Goal: Share content

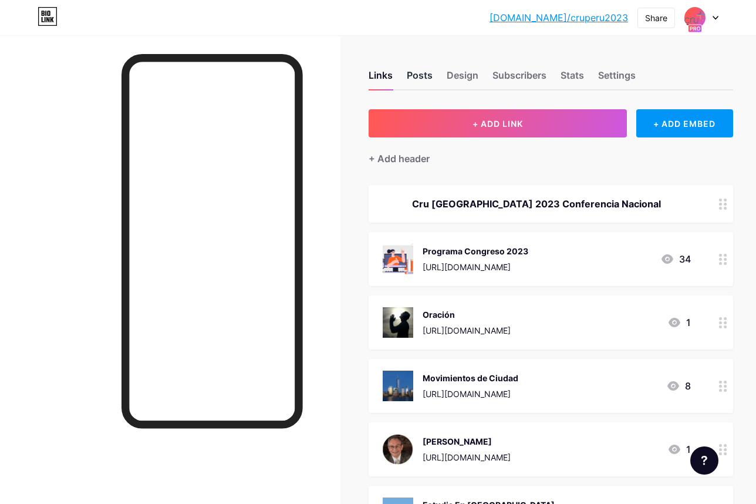
click at [428, 77] on div "Posts" at bounding box center [420, 78] width 26 height 21
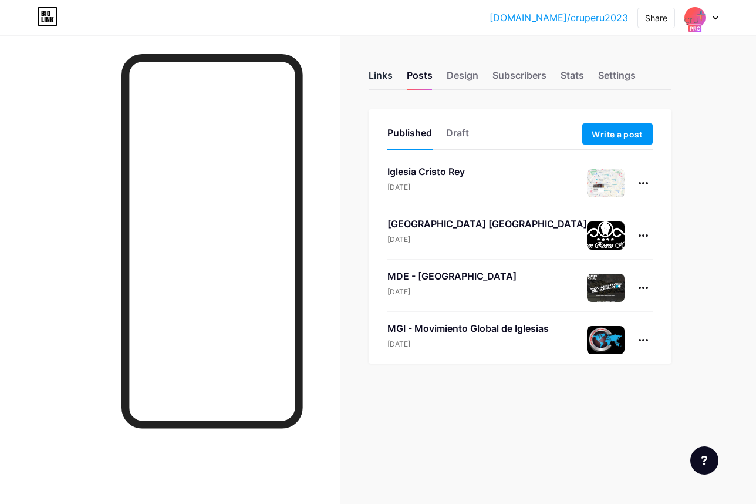
click at [381, 83] on div "Links" at bounding box center [381, 78] width 24 height 21
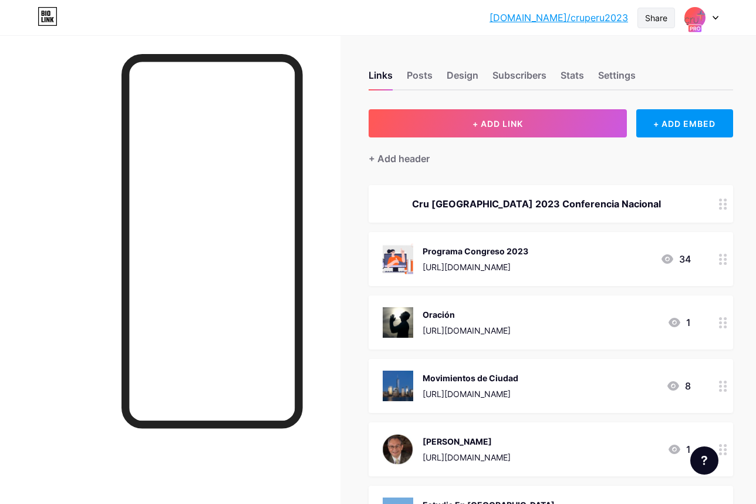
click at [665, 18] on div "Share" at bounding box center [656, 18] width 22 height 12
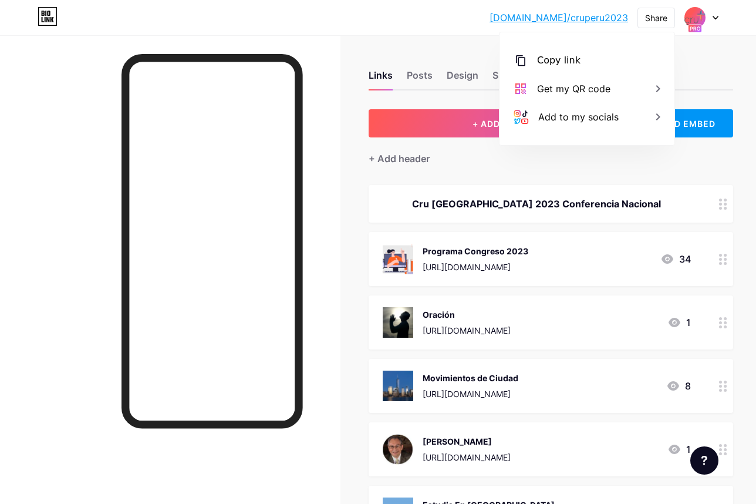
click at [712, 19] on div at bounding box center [702, 17] width 34 height 21
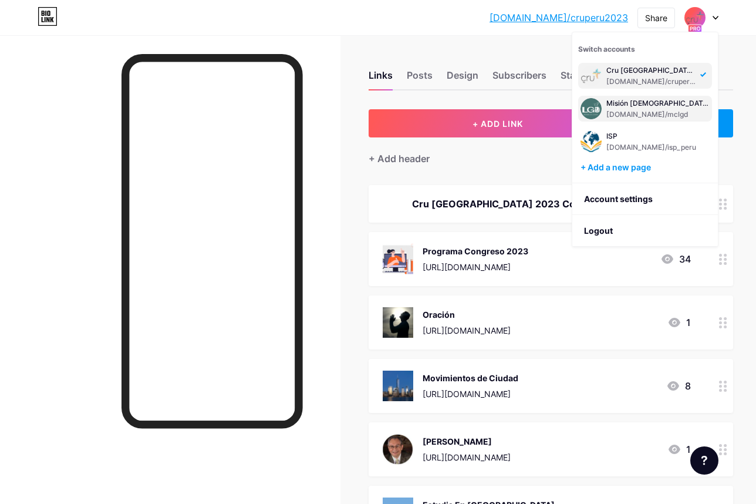
click at [627, 109] on div "Misión [DEMOGRAPHIC_DATA] La [PERSON_NAME][DEMOGRAPHIC_DATA] [DOMAIN_NAME]/mclgd" at bounding box center [658, 108] width 103 height 21
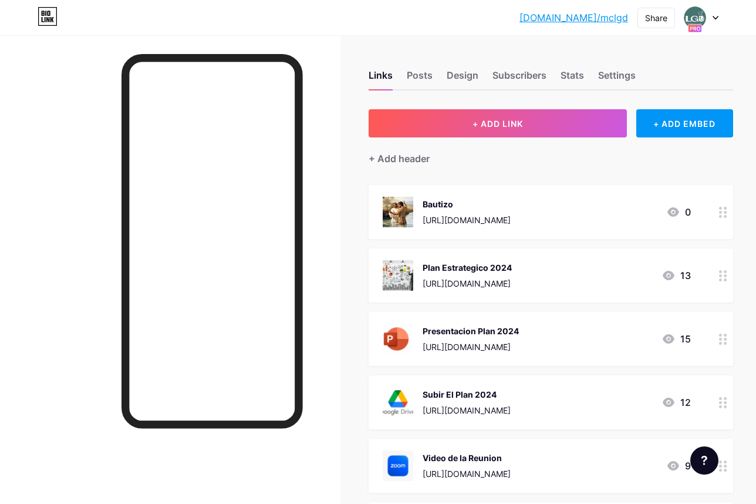
click at [548, 62] on div "Links Posts Design Subscribers Stats Settings" at bounding box center [551, 69] width 365 height 41
click at [657, 21] on div "Share" at bounding box center [656, 18] width 22 height 12
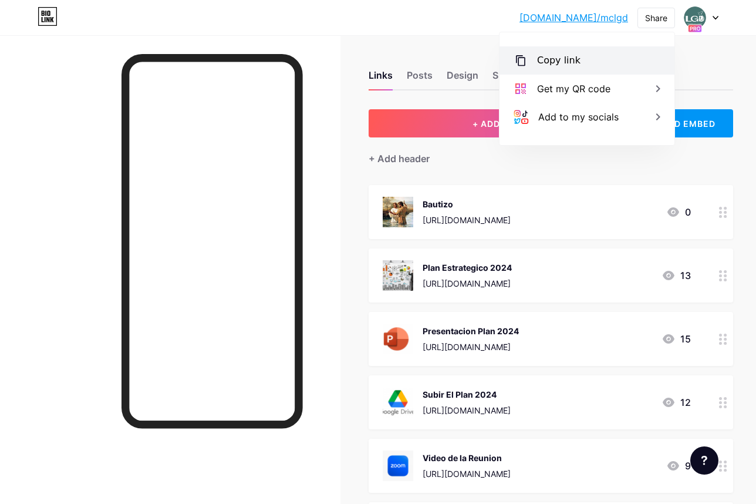
click at [597, 58] on div "Copy link" at bounding box center [587, 60] width 175 height 28
click at [716, 18] on icon at bounding box center [716, 17] width 5 height 3
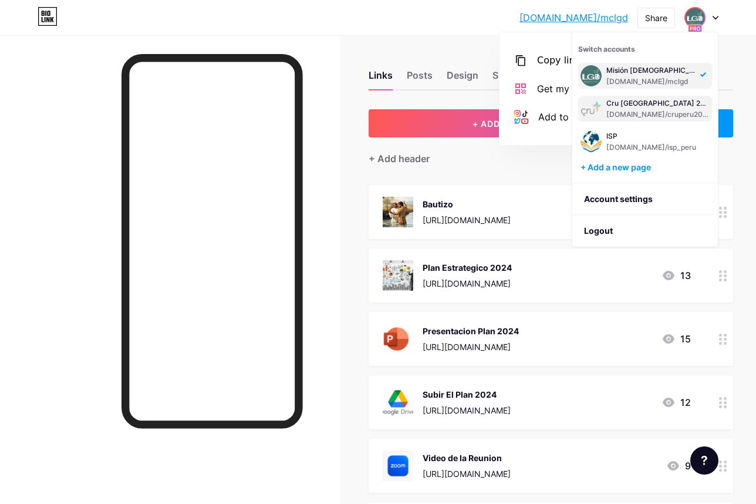
click at [657, 108] on div "Cru Peru 2023 bio.link/cruperu2023" at bounding box center [658, 108] width 103 height 21
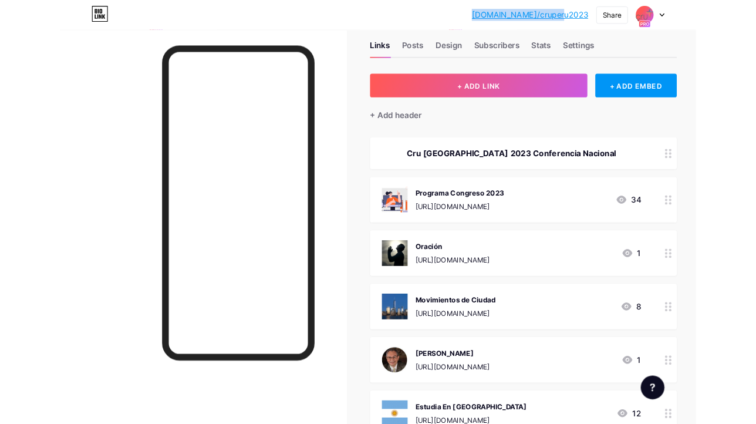
scroll to position [27, 0]
